Goal: Book appointment/travel/reservation

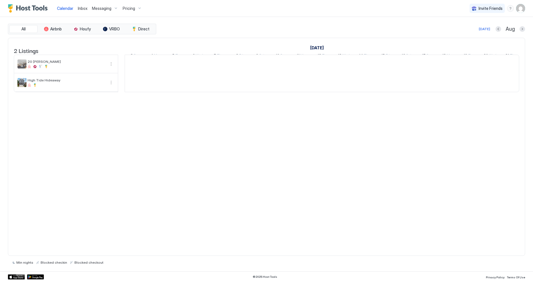
scroll to position [0, 313]
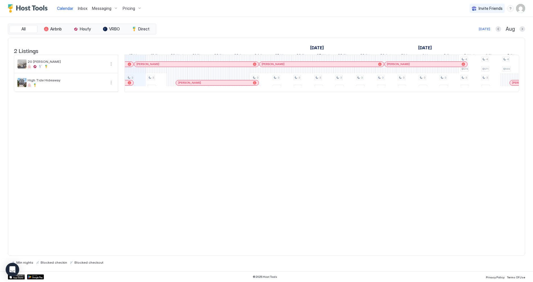
click at [165, 146] on div "2 Listings [DATE] [DATE] 3 Sun 4 Mon 5 Tue 6 Wed 7 Thu 8 Fri 9 Sat 10 Sun 11 Mo…" at bounding box center [266, 147] width 517 height 219
click at [138, 67] on div at bounding box center [138, 64] width 5 height 5
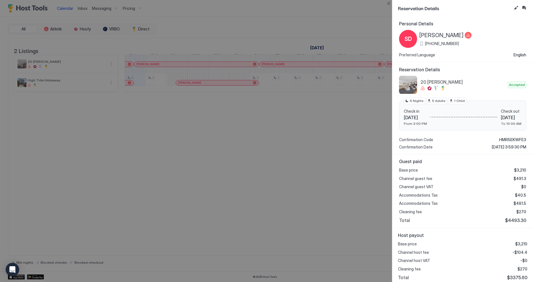
click at [416, 124] on span "From 3:00 PM" at bounding box center [415, 124] width 23 height 4
click at [254, 211] on div at bounding box center [266, 141] width 533 height 282
click at [389, 3] on button "Close" at bounding box center [388, 3] width 7 height 7
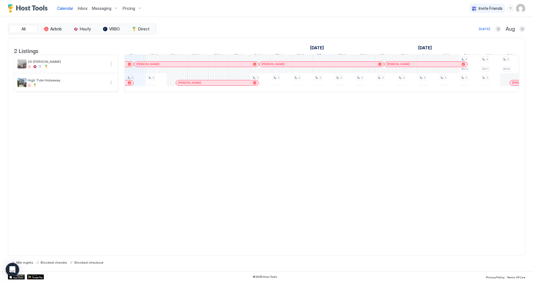
click at [129, 66] on div at bounding box center [129, 64] width 3 height 3
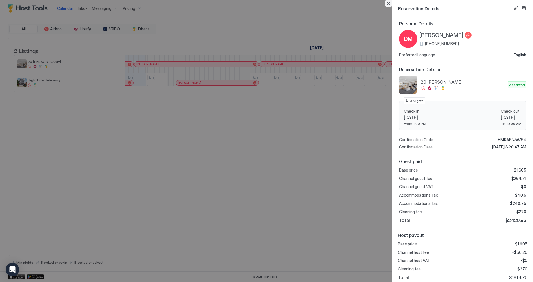
click at [389, 5] on button "Close" at bounding box center [388, 3] width 7 height 7
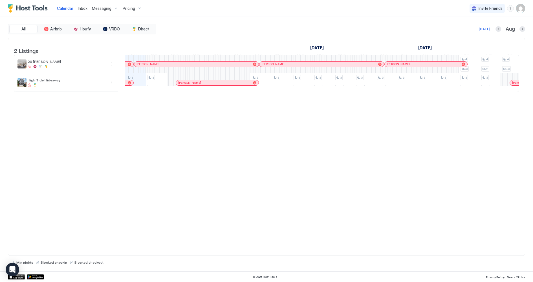
click at [311, 164] on div "2 Listings [DATE] [DATE] 3 Sun 4 Mon 5 Tue 6 Wed 7 Thu 8 Fri 9 Sat 10 Sun 11 Mo…" at bounding box center [266, 147] width 517 height 219
